Goal: Transaction & Acquisition: Purchase product/service

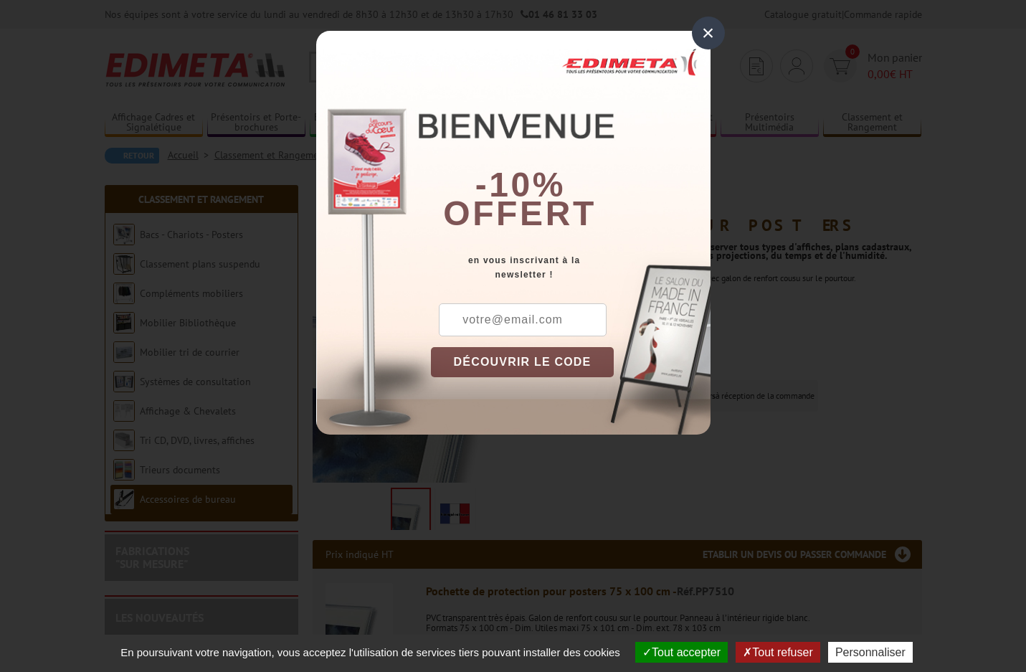
click at [709, 31] on div "×" at bounding box center [708, 32] width 33 height 33
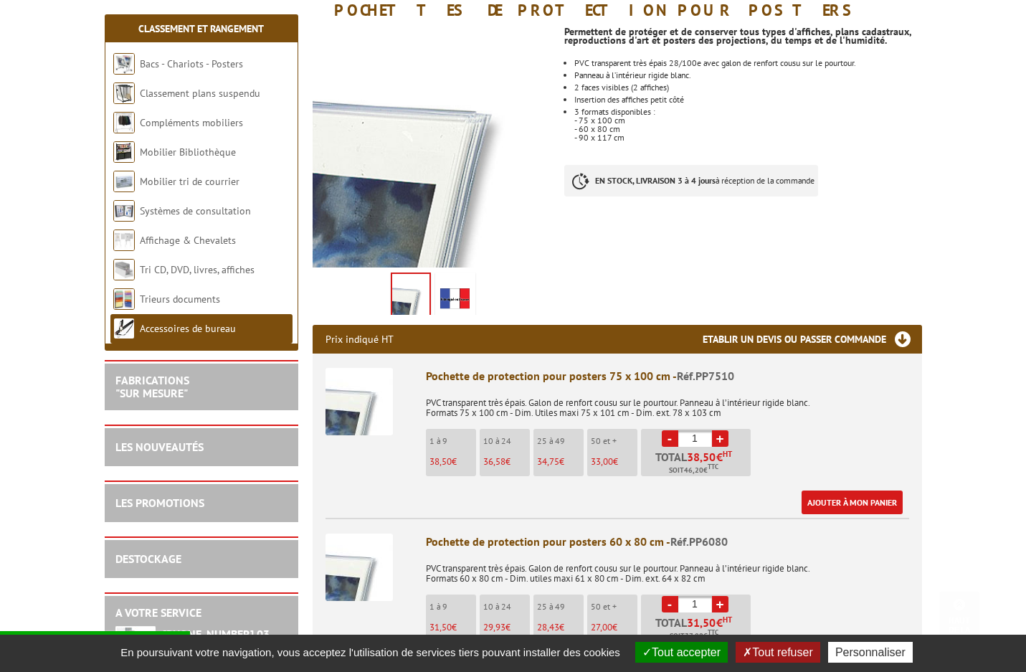
scroll to position [358, 0]
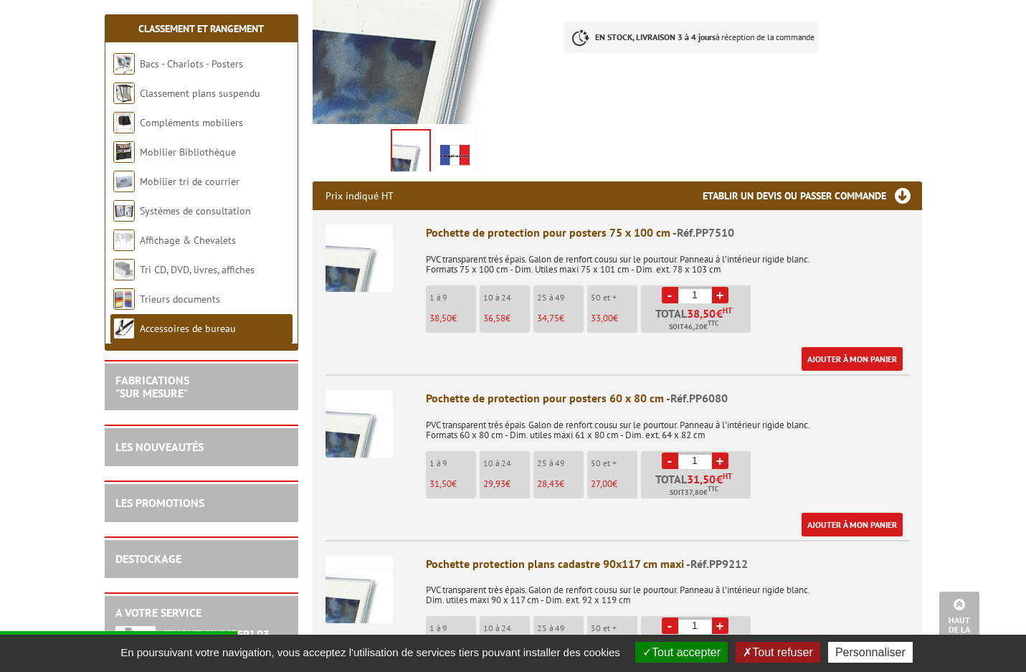
click at [720, 461] on link "+" at bounding box center [720, 460] width 16 height 16
type input "4"
click at [826, 520] on link "Ajouter à mon panier" at bounding box center [851, 524] width 101 height 24
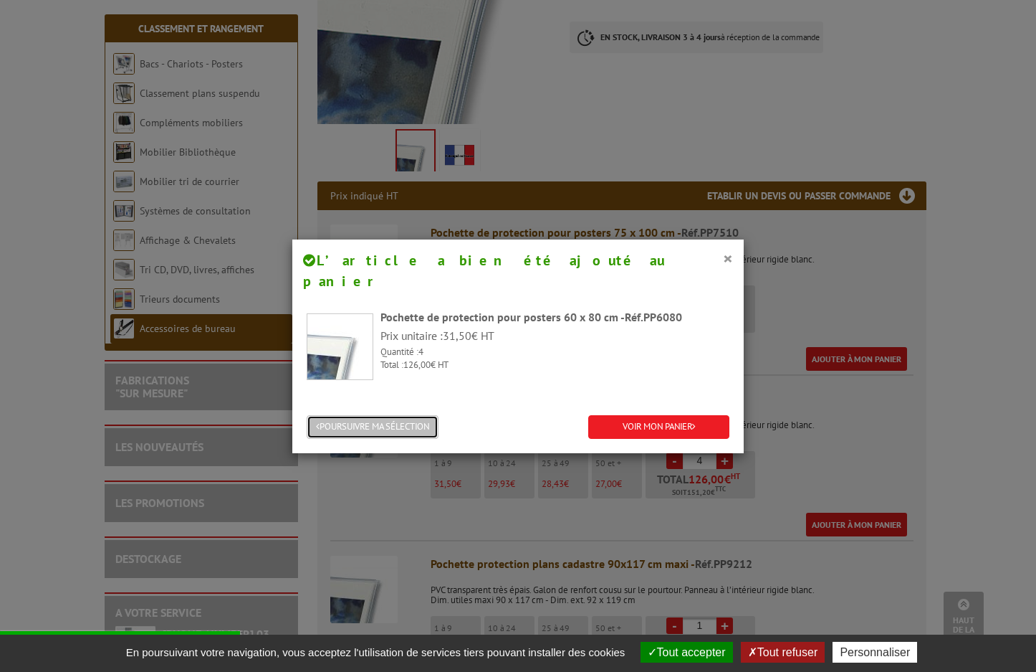
click at [372, 415] on button "POURSUIVRE MA SÉLECTION" at bounding box center [373, 427] width 132 height 24
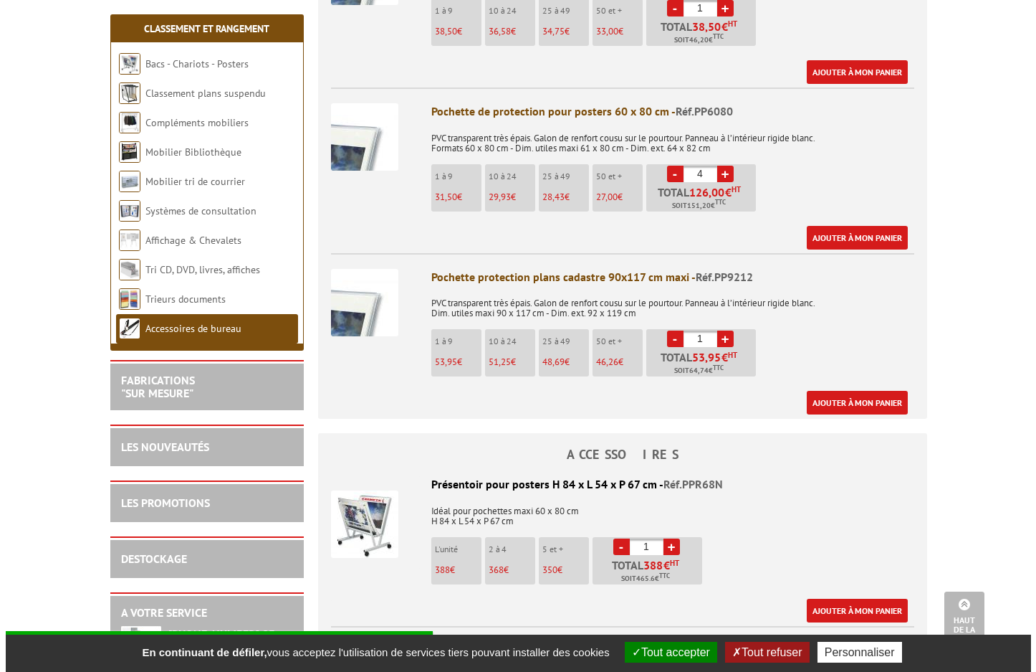
scroll to position [502, 0]
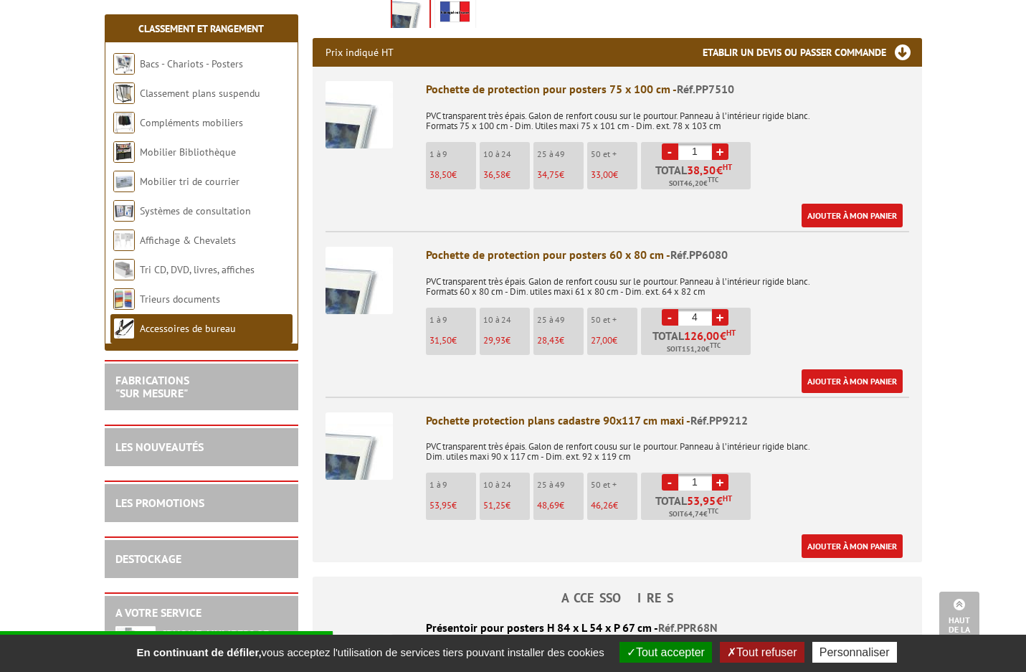
click at [721, 151] on link "+" at bounding box center [720, 151] width 16 height 16
type input "3"
click at [821, 216] on link "Ajouter à mon panier" at bounding box center [851, 216] width 101 height 24
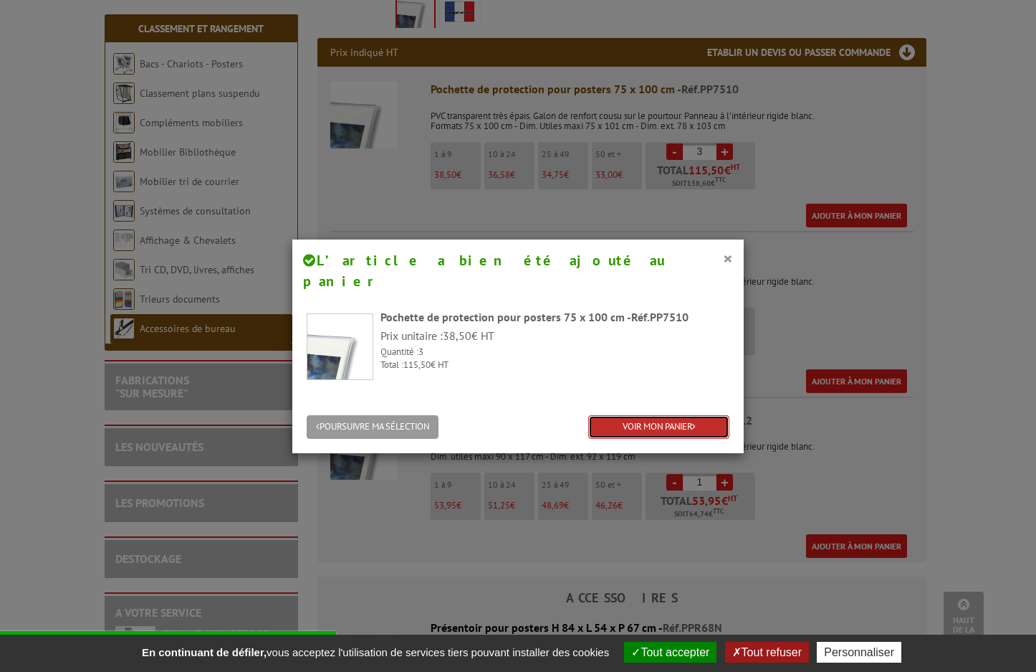
click at [618, 415] on link "VOIR MON PANIER" at bounding box center [658, 427] width 141 height 24
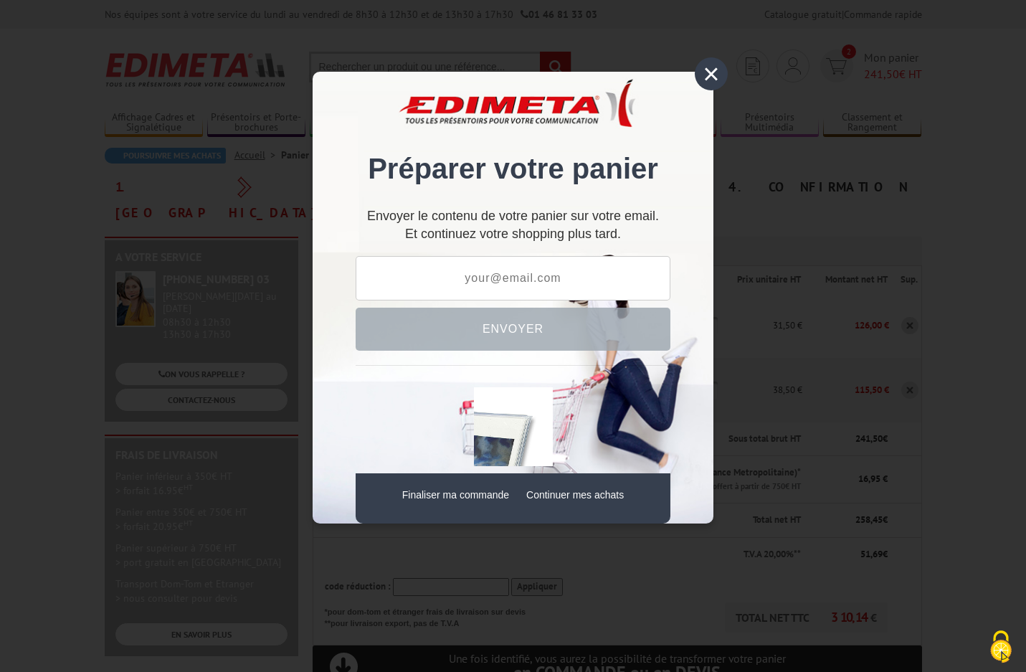
click at [711, 80] on div "×" at bounding box center [711, 73] width 33 height 33
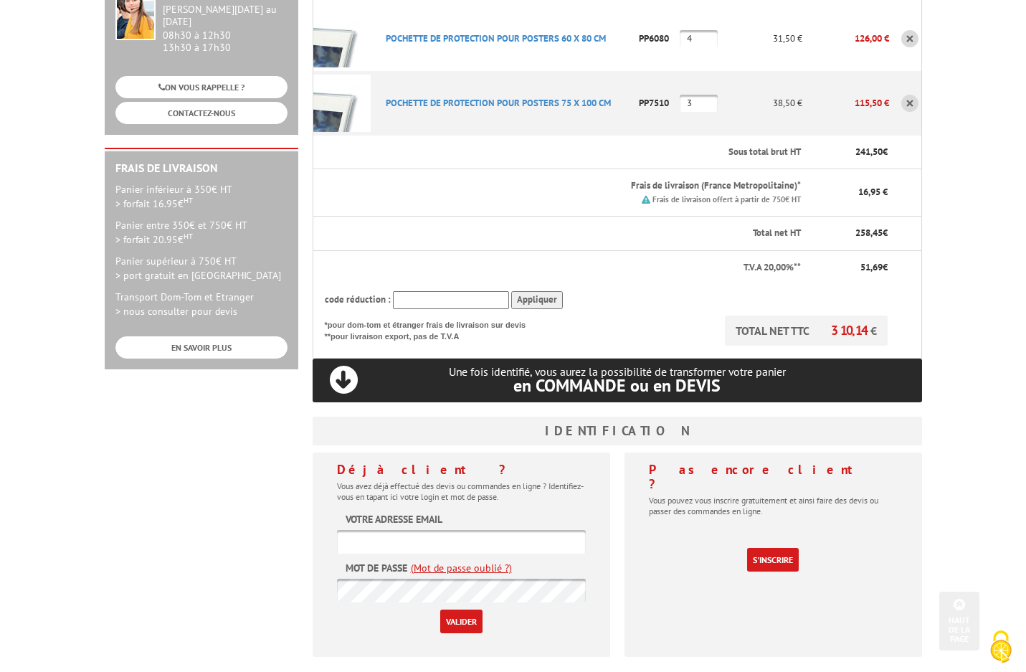
scroll to position [358, 0]
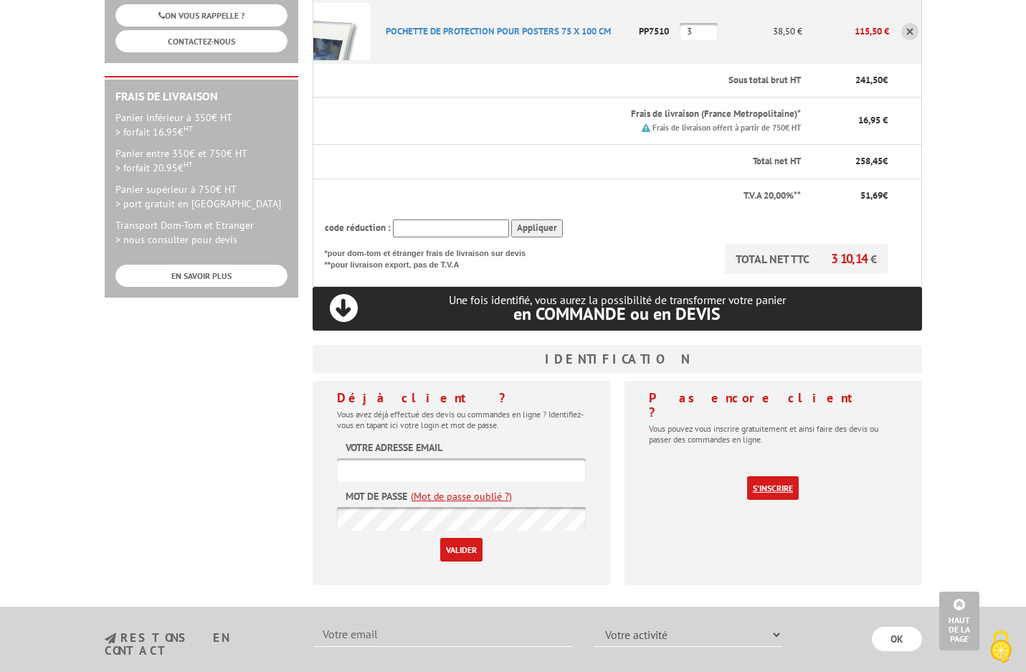
click at [764, 476] on link "S'inscrire" at bounding box center [773, 488] width 52 height 24
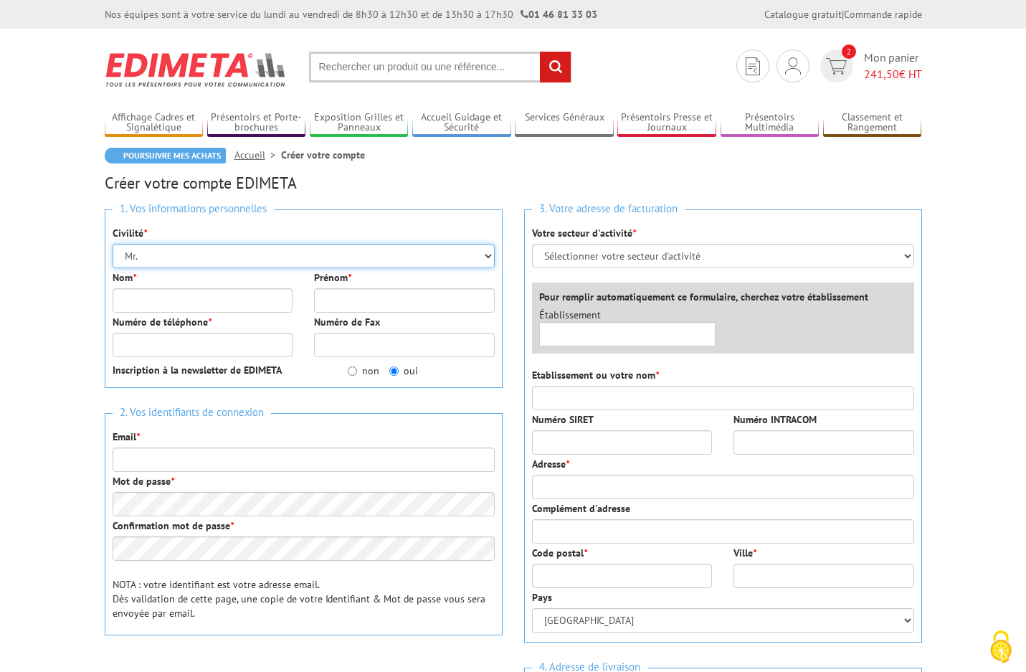
click at [485, 256] on select "Mr. Mme. Mlle." at bounding box center [304, 256] width 382 height 24
select select "Mme."
click at [113, 244] on select "Mr. Mme. Mlle." at bounding box center [304, 256] width 382 height 24
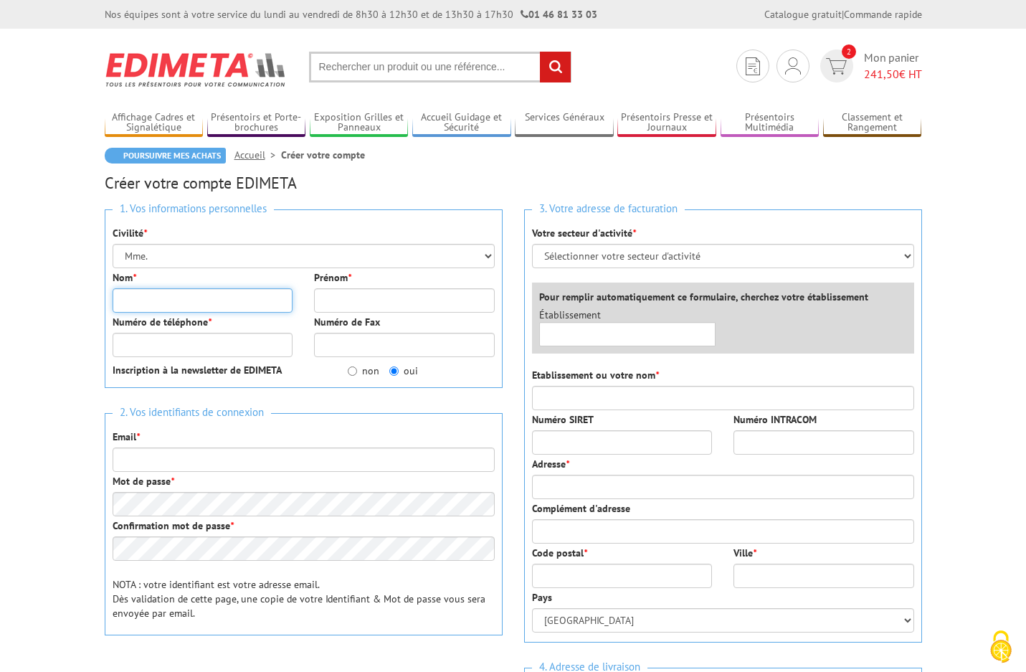
click at [188, 300] on input "Nom *" at bounding box center [203, 300] width 181 height 24
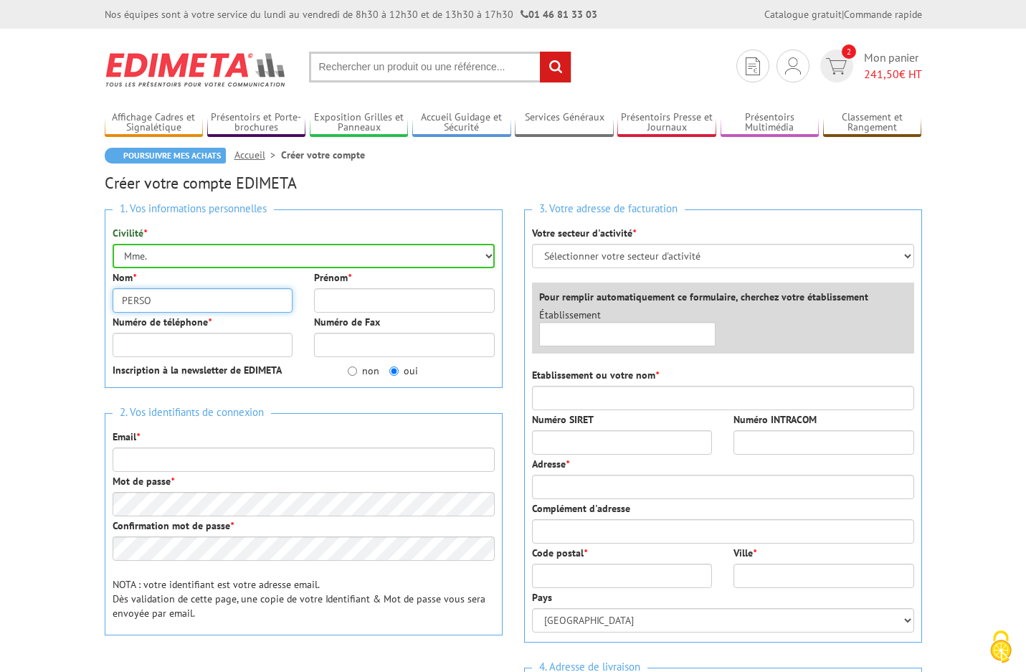
type input "PERSON"
type input "Isabelle Anne"
type input "iaperson@THEATRECHAMPSELYSEES.FR"
type input "75020"
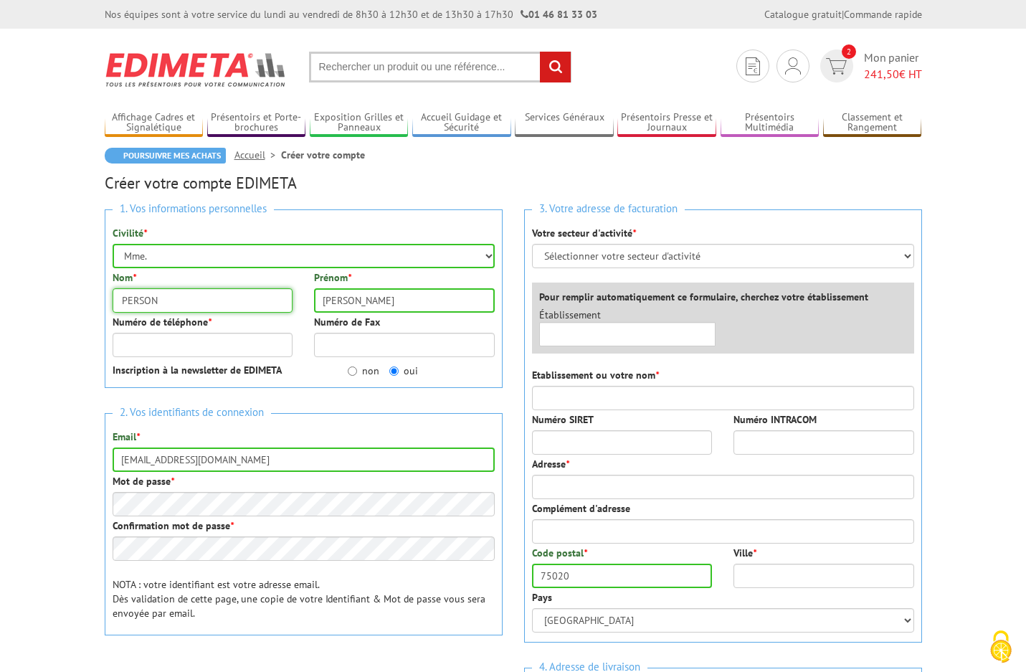
type input "PERSON"
click at [209, 348] on input "Numéro de téléphone *" at bounding box center [203, 345] width 181 height 24
type input "0678925311"
type input "[GEOGRAPHIC_DATA]"
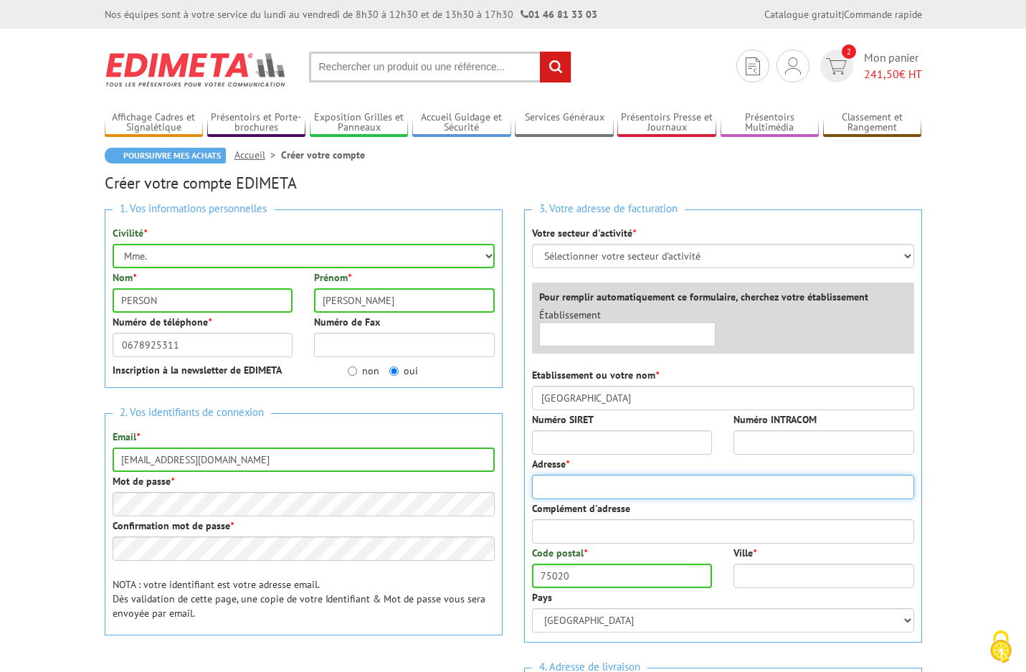
type input "15 avenue Montaigne"
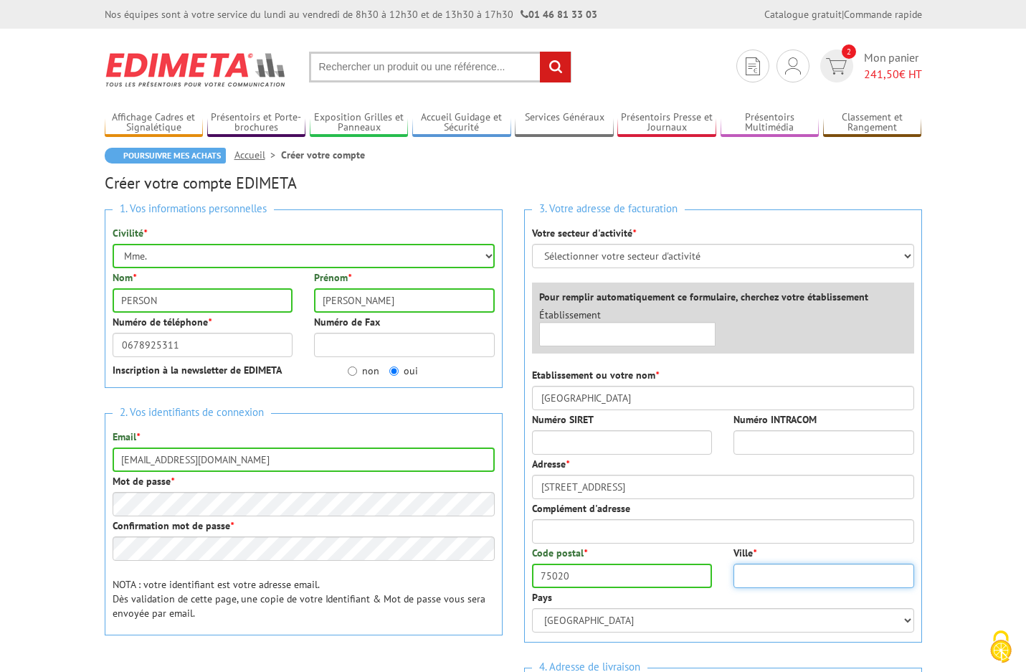
type input "PARIS"
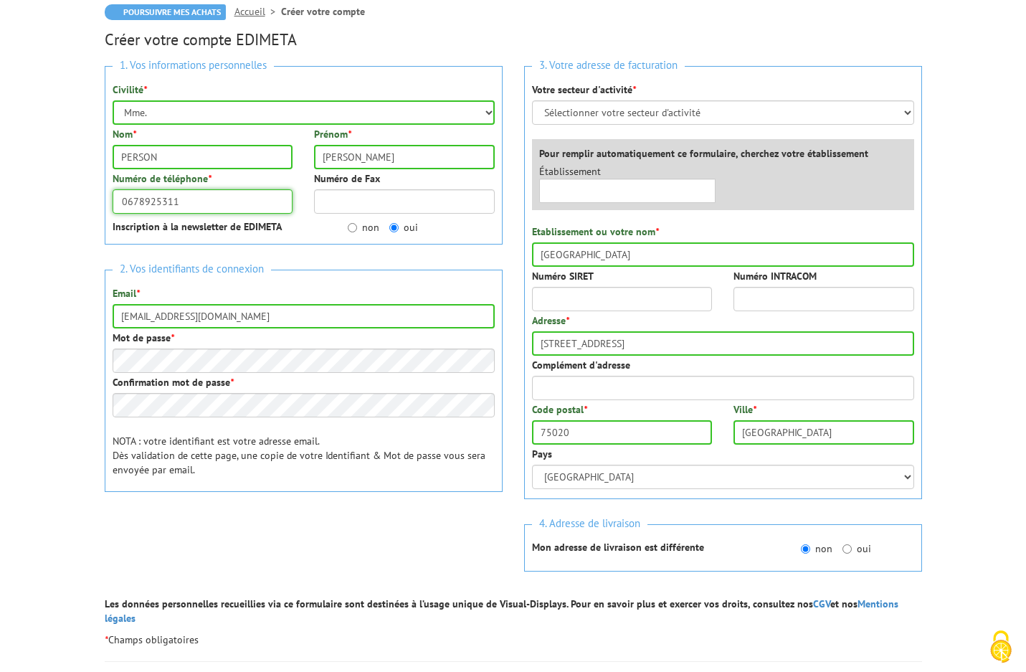
scroll to position [215, 0]
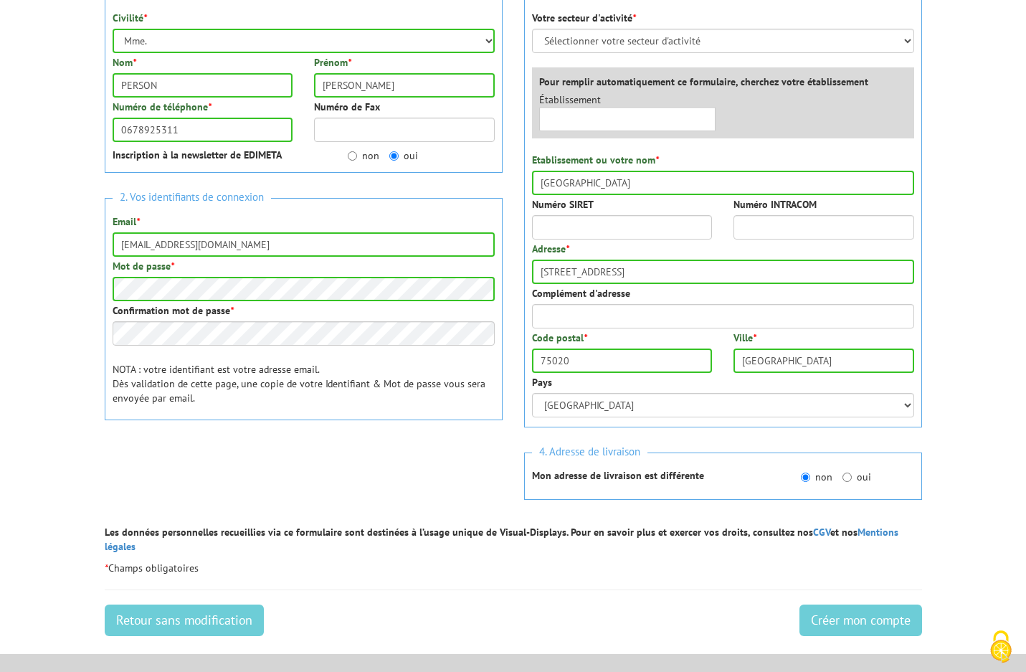
click at [179, 436] on div "1. Vos informations personnelles Civilité * Mr. Mme. Mlle. Nom * PERSON Prénom …" at bounding box center [303, 244] width 419 height 520
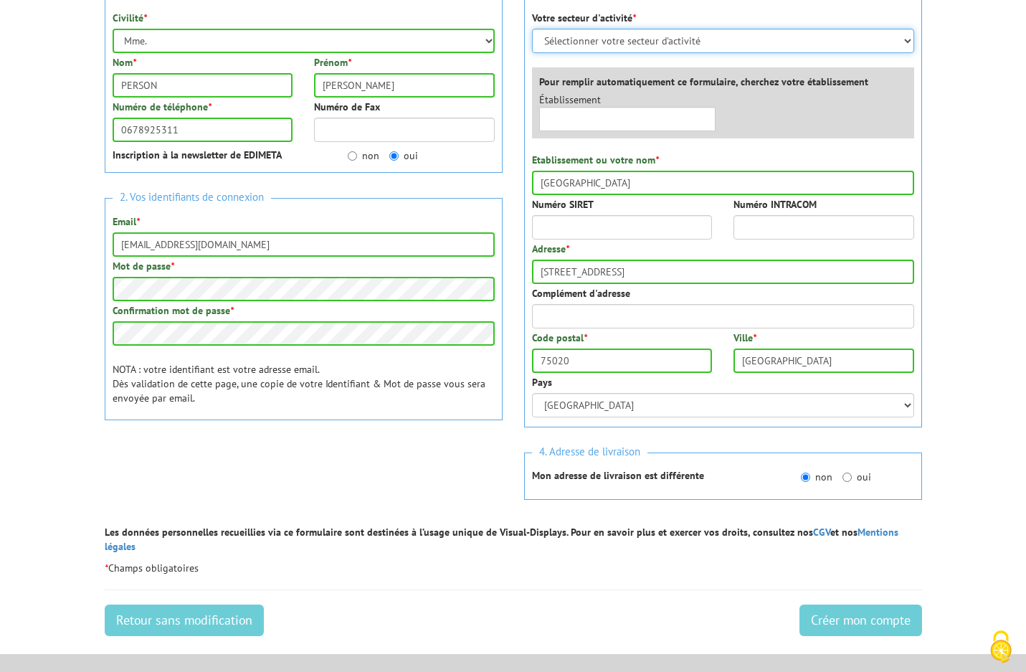
click at [909, 42] on select "Sélectionner votre secteur d'activité Administrations et collectivités Magasins…" at bounding box center [723, 41] width 382 height 24
select select "878"
click at [532, 29] on select "Sélectionner votre secteur d'activité Administrations et collectivités Magasins…" at bounding box center [723, 41] width 382 height 24
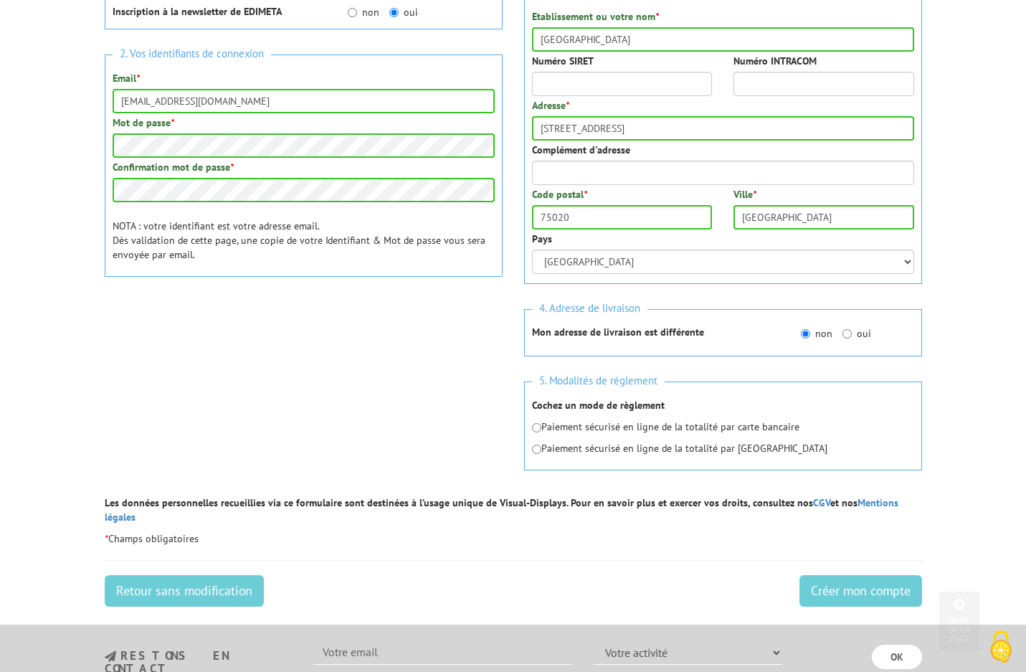
scroll to position [430, 0]
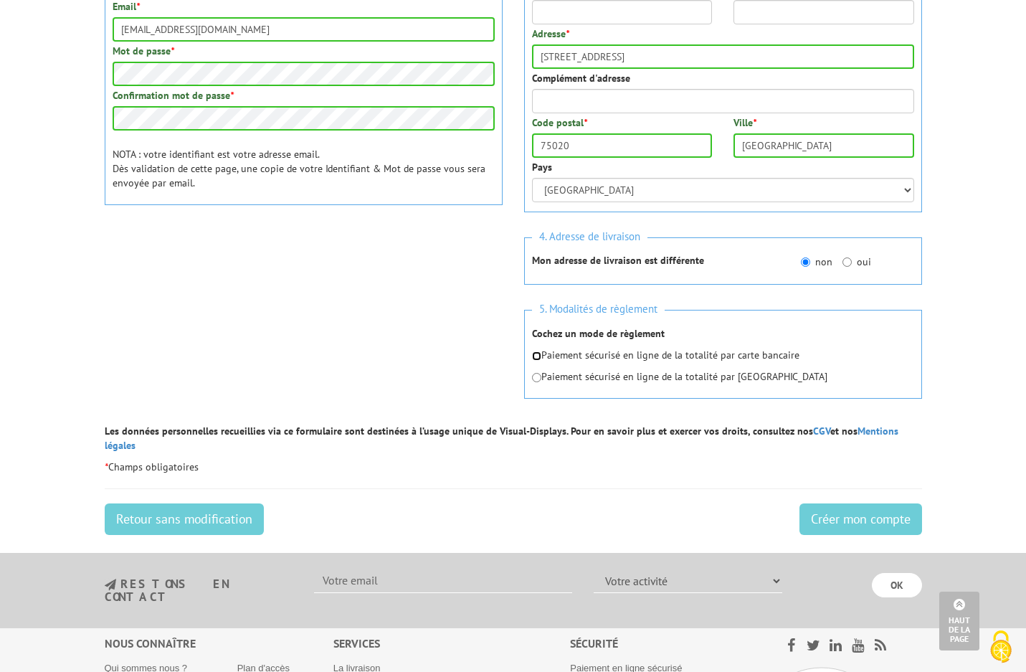
click at [535, 356] on input "radio" at bounding box center [536, 355] width 9 height 9
radio input "true"
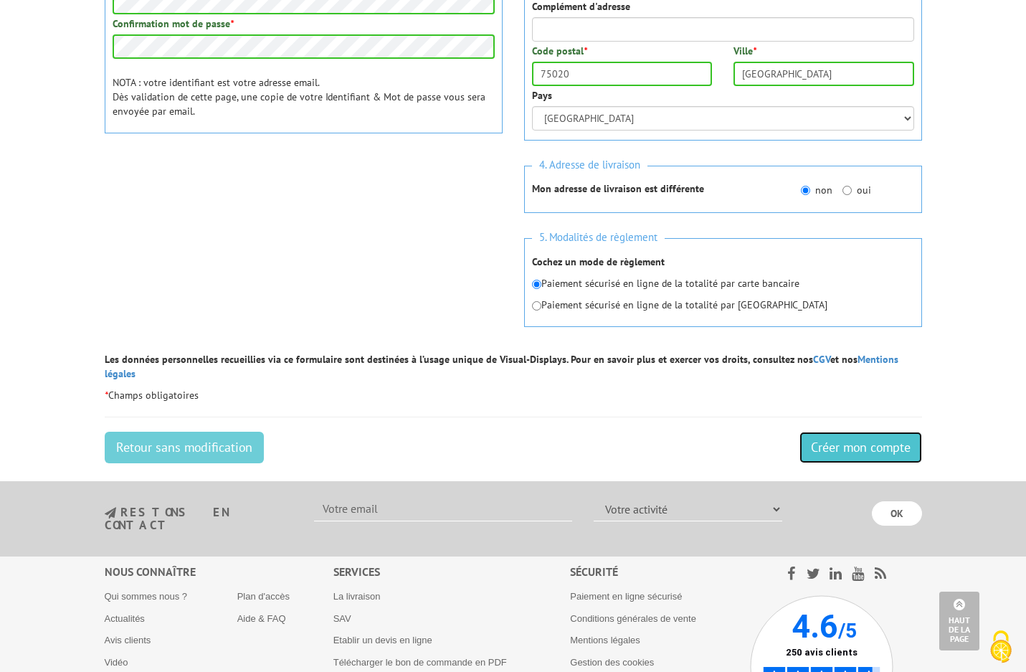
click at [857, 434] on input "Créer mon compte" at bounding box center [860, 447] width 123 height 32
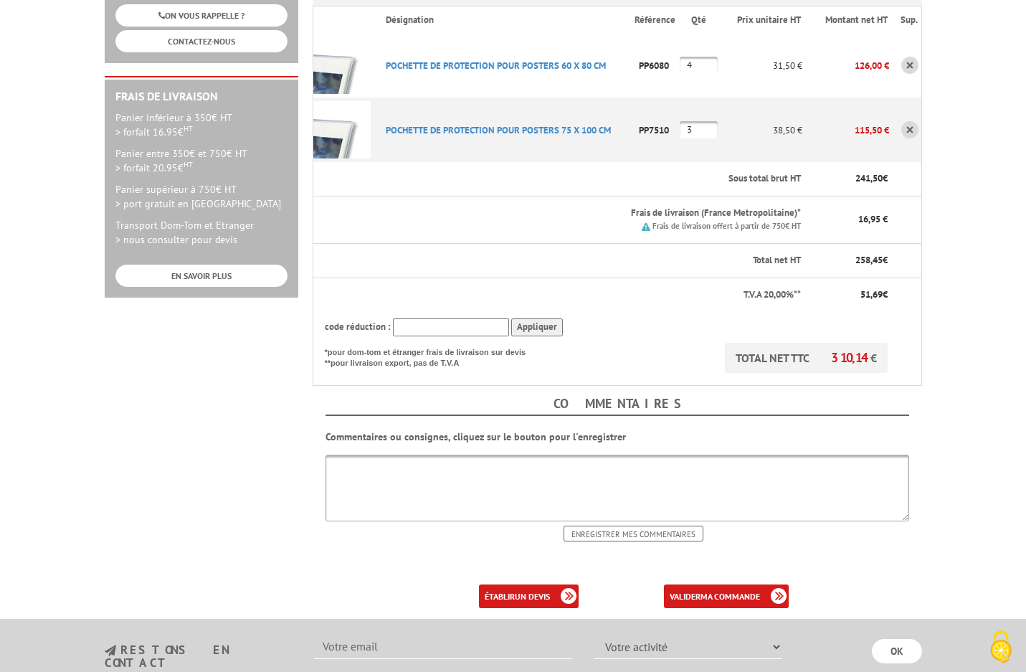
scroll to position [430, 0]
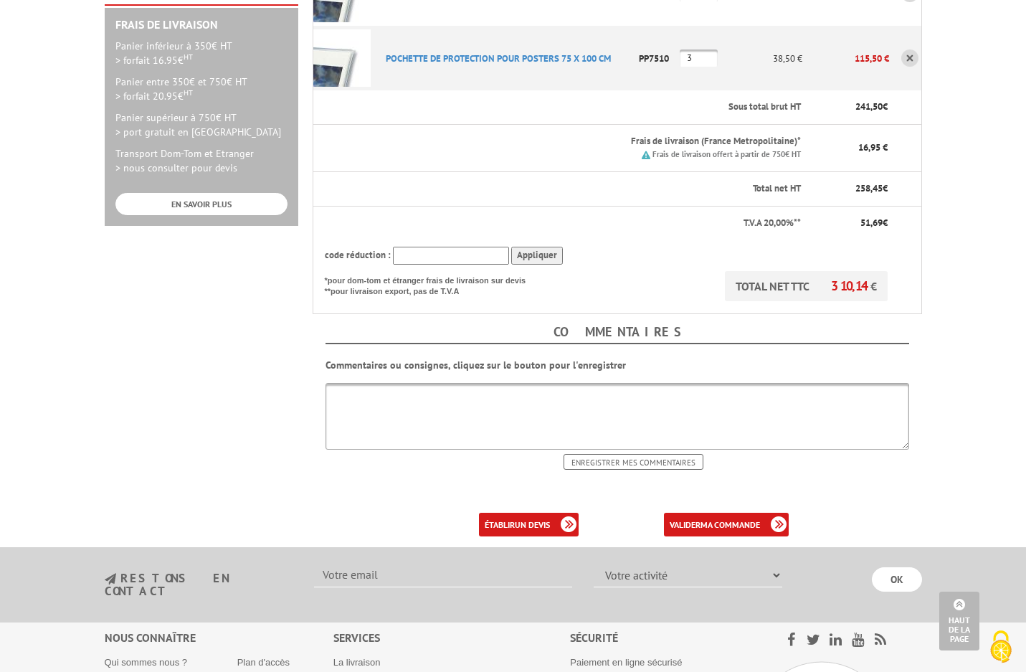
click at [386, 383] on textarea at bounding box center [616, 416] width 583 height 67
click at [598, 383] on textarea "A livrer au gardien situé à droite de la façade du Théâtre desd Champs-Emysées" at bounding box center [616, 416] width 583 height 67
click at [648, 383] on textarea "A livrer au gardien situé à droite de la façade du Théâtre des Champs-Emysées" at bounding box center [616, 416] width 583 height 67
click at [646, 383] on textarea "A livrer au gardien situé à droite de la façade du Théâtre des Champs-Emysées" at bounding box center [616, 416] width 583 height 67
drag, startPoint x: 368, startPoint y: 356, endPoint x: 377, endPoint y: 356, distance: 8.6
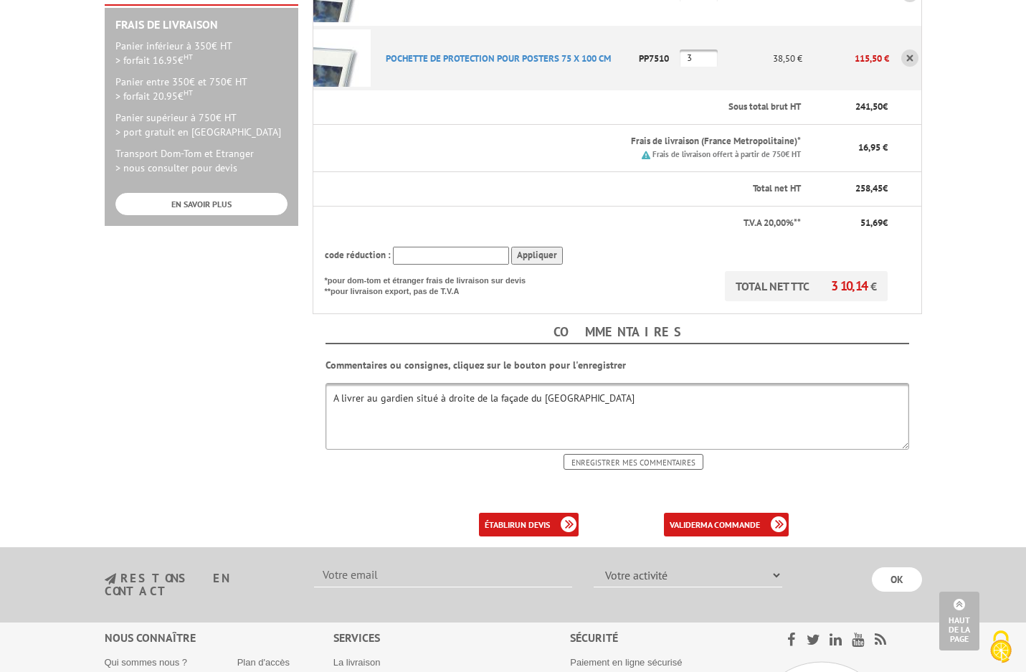
click at [377, 383] on textarea "A livrer au gardien situé à droite de la façade du Théâtre des Champs-Elysées" at bounding box center [616, 416] width 583 height 67
type textarea "A livrer à la loge du gardien situé à droite de la façade du Théâtre des Champs…"
click at [631, 454] on input "Enregistrer mes commentaires" at bounding box center [633, 462] width 140 height 16
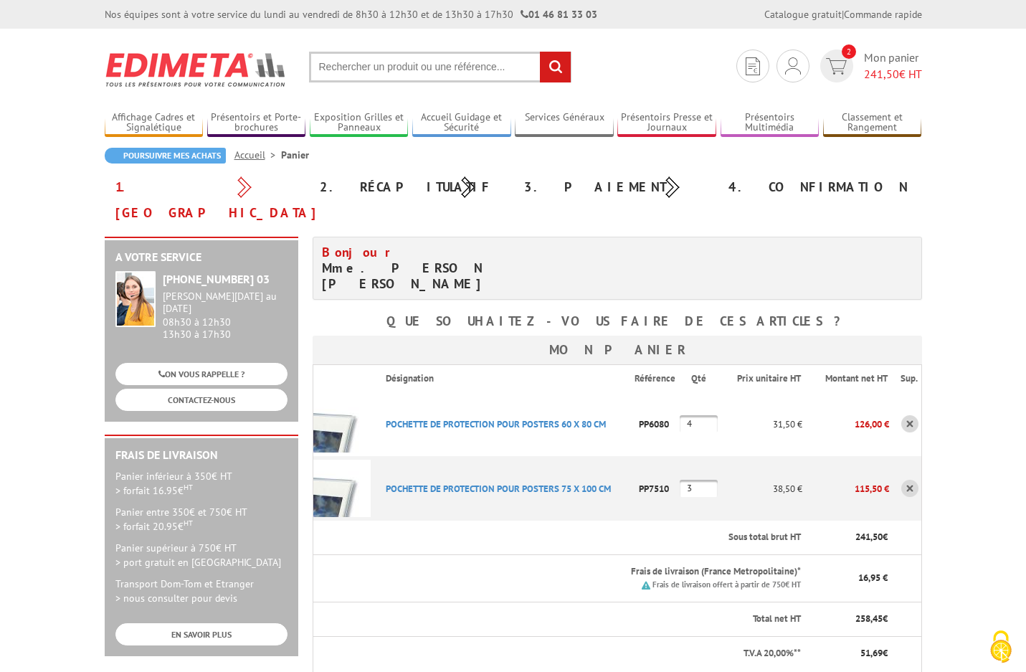
scroll to position [358, 0]
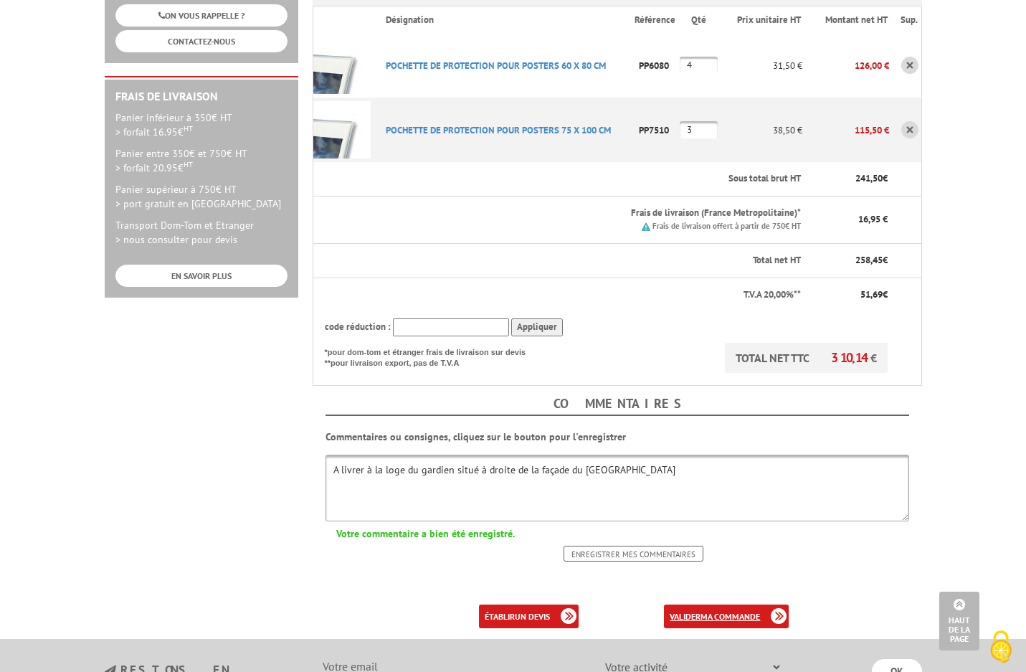
click at [703, 611] on b "ma commande" at bounding box center [729, 616] width 59 height 11
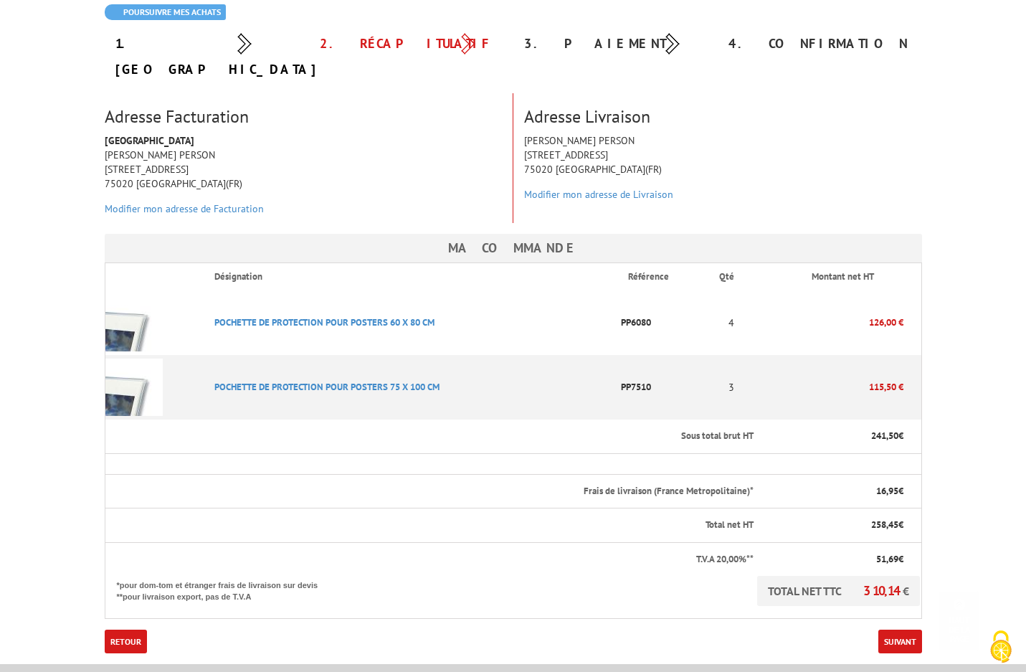
scroll to position [287, 0]
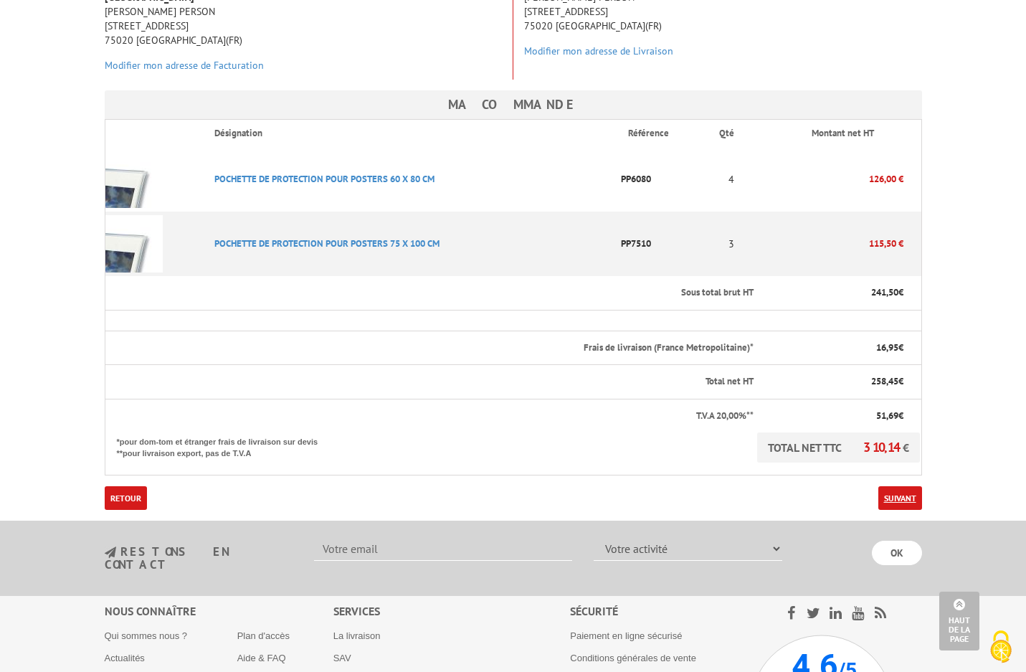
click at [905, 486] on link "Suivant" at bounding box center [900, 498] width 44 height 24
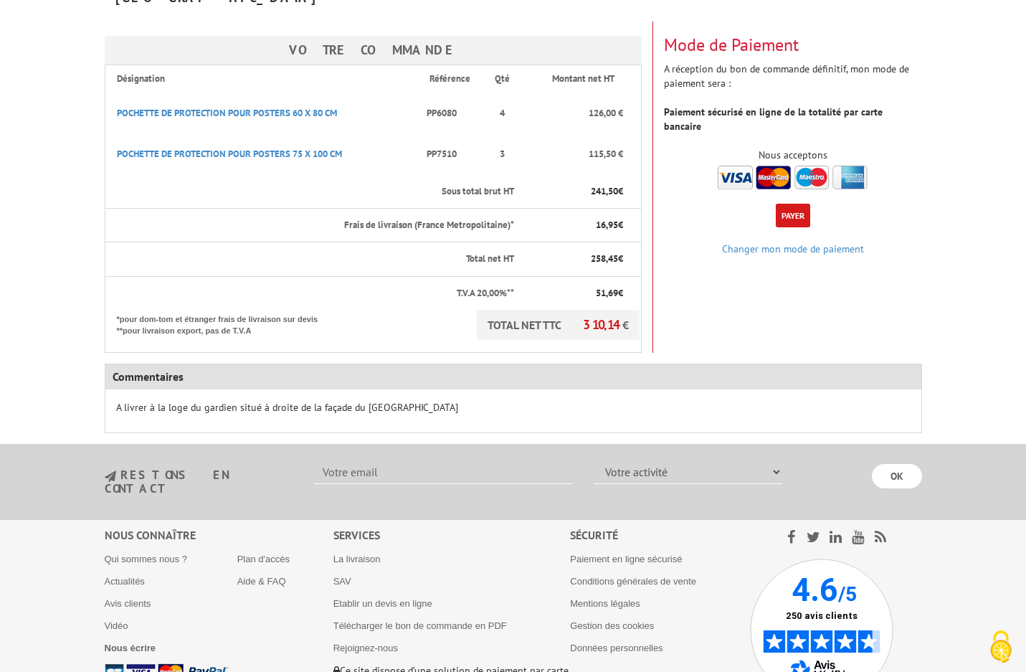
scroll to position [72, 0]
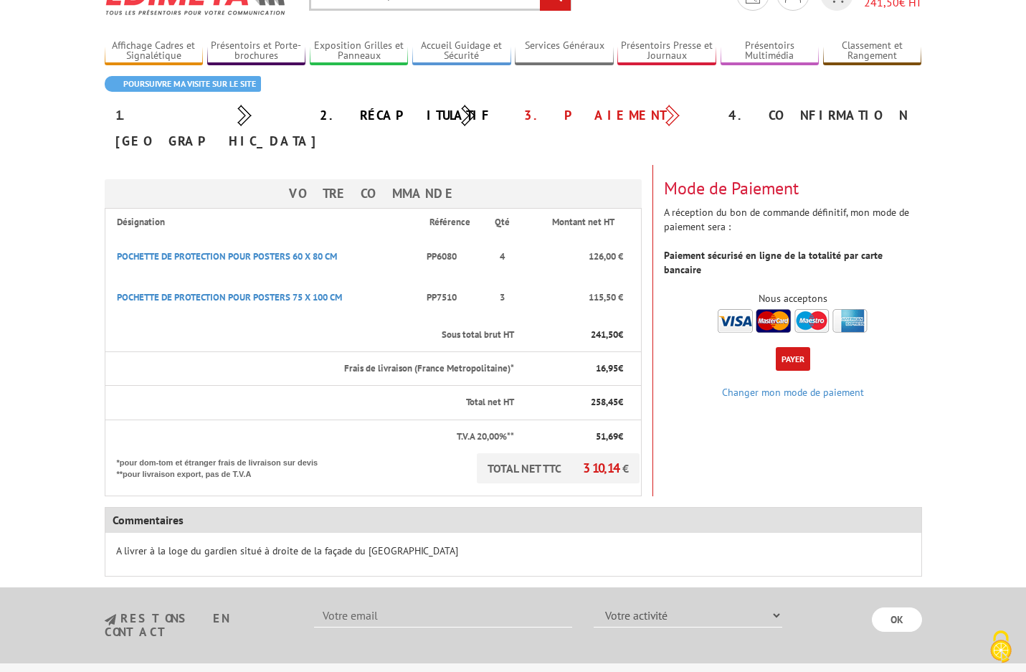
click at [795, 347] on button "Payer" at bounding box center [793, 359] width 34 height 24
